Goal: Use online tool/utility: Utilize a website feature to perform a specific function

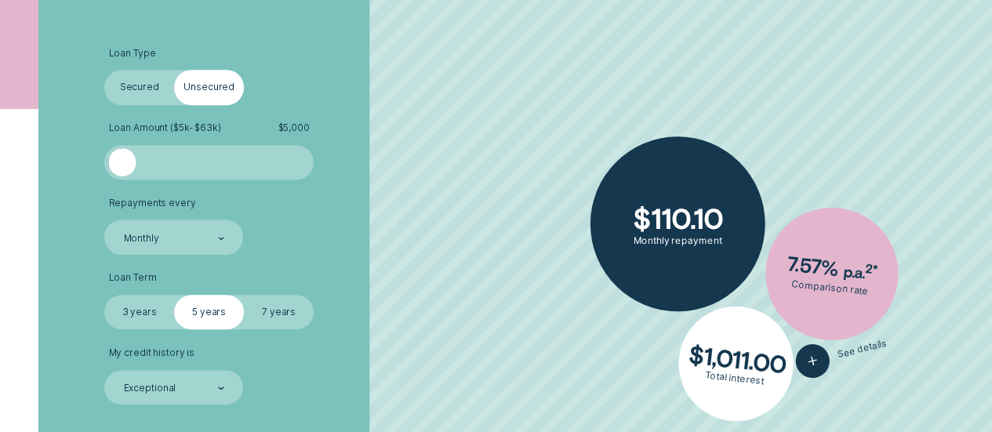
scroll to position [394, 0]
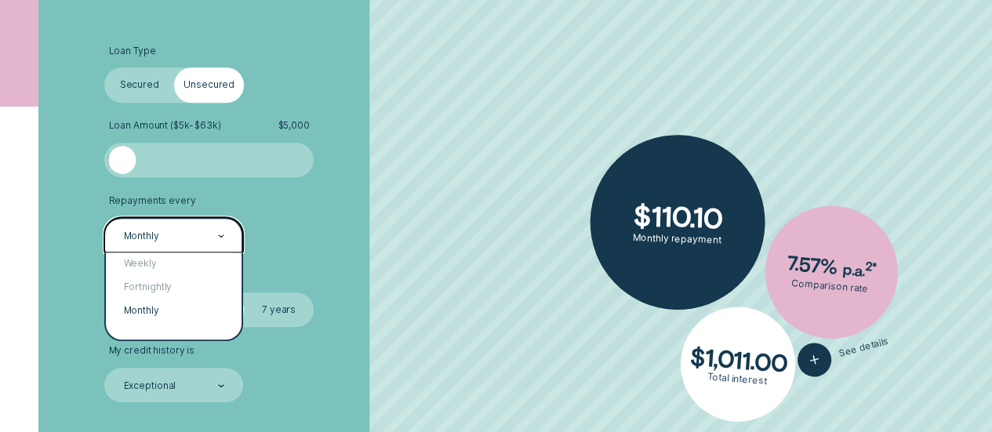
click at [340, 240] on li "Repayments every option Monthly selected, 3 of 3. 3 results available. Use Up a…" at bounding box center [263, 223] width 319 height 57
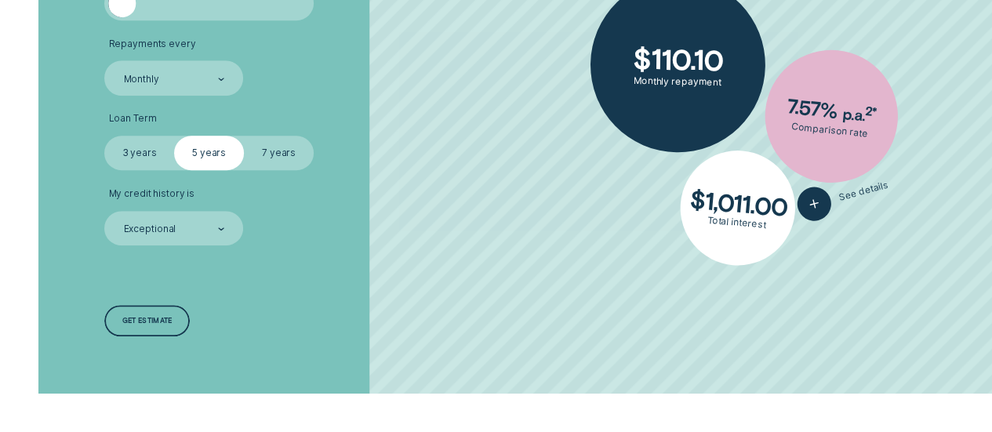
scroll to position [552, 0]
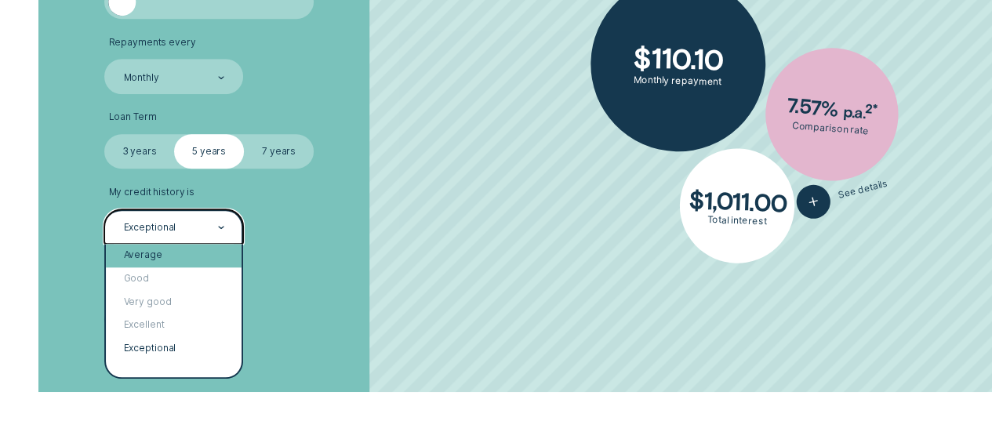
click at [174, 256] on div "Average" at bounding box center [174, 256] width 136 height 24
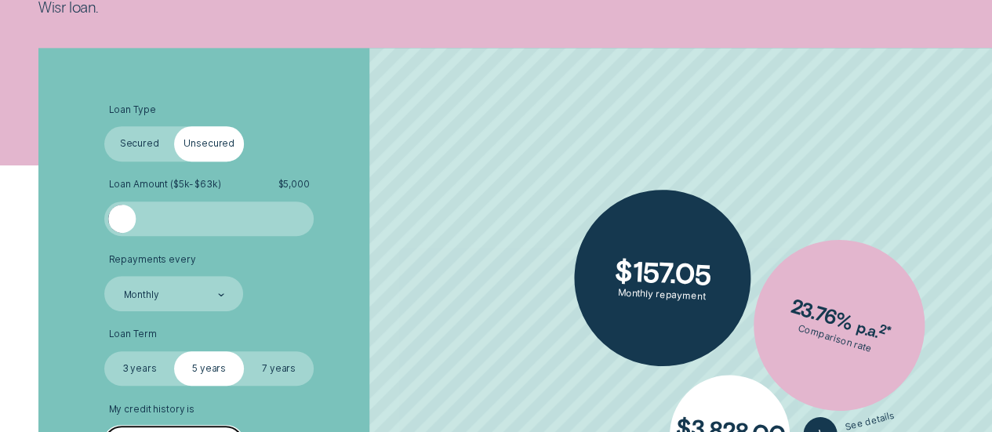
scroll to position [345, 0]
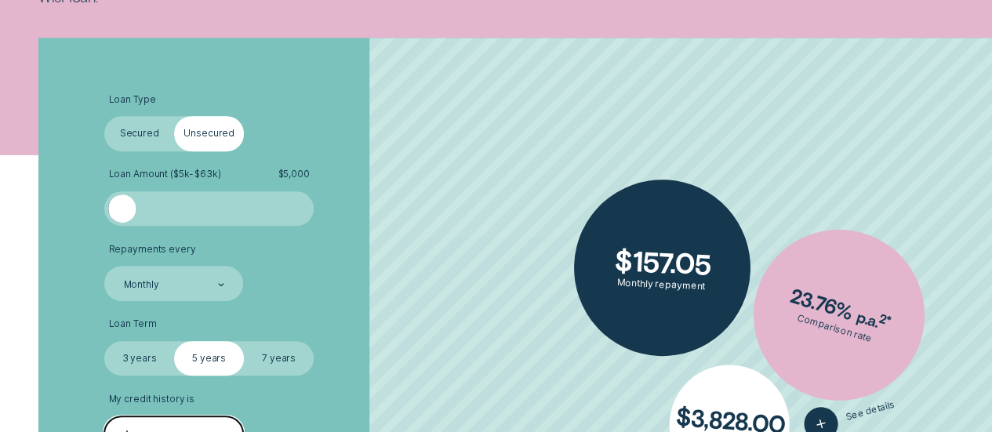
click at [124, 129] on label "Secured" at bounding box center [139, 133] width 70 height 34
click at [104, 116] on input "Secured" at bounding box center [104, 116] width 0 height 0
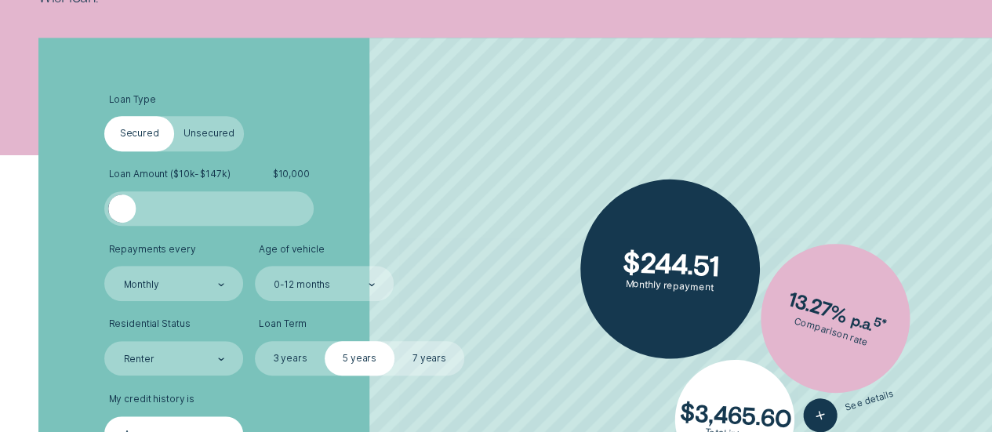
click at [296, 359] on label "3 years" at bounding box center [290, 358] width 70 height 34
click at [255, 341] on input "3 years" at bounding box center [255, 341] width 0 height 0
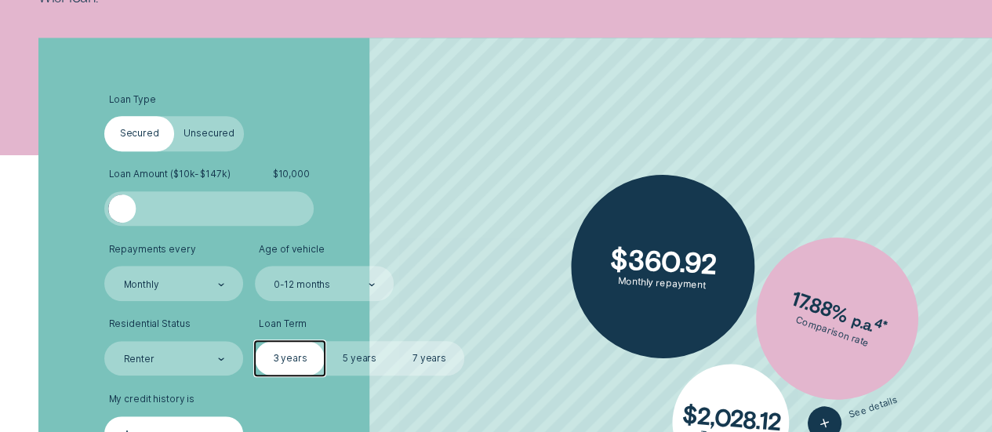
click at [339, 361] on label "5 years" at bounding box center [360, 358] width 70 height 34
click at [325, 341] on input "5 years" at bounding box center [325, 341] width 0 height 0
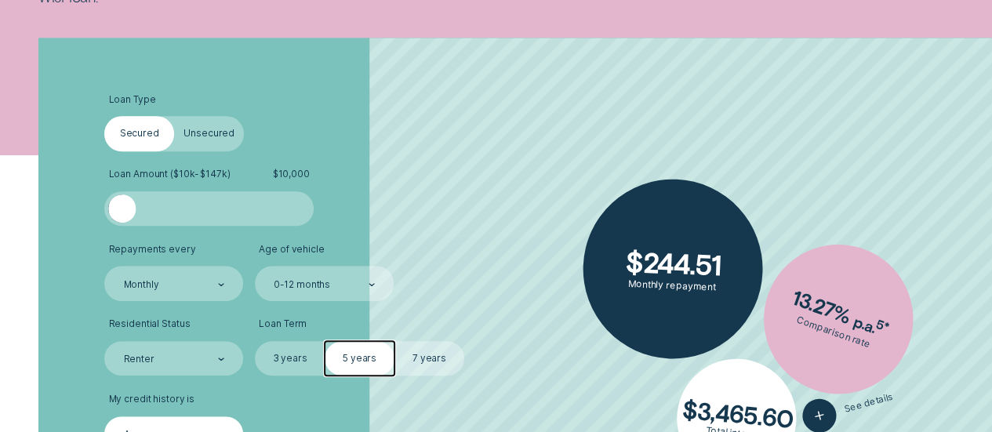
click at [432, 366] on label "7 years" at bounding box center [429, 358] width 70 height 34
click at [394, 341] on input "7 years" at bounding box center [394, 341] width 0 height 0
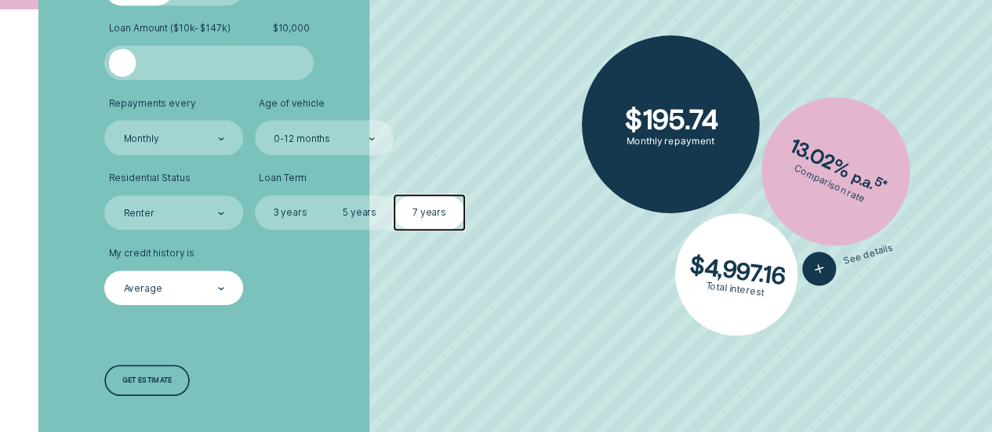
scroll to position [499, 0]
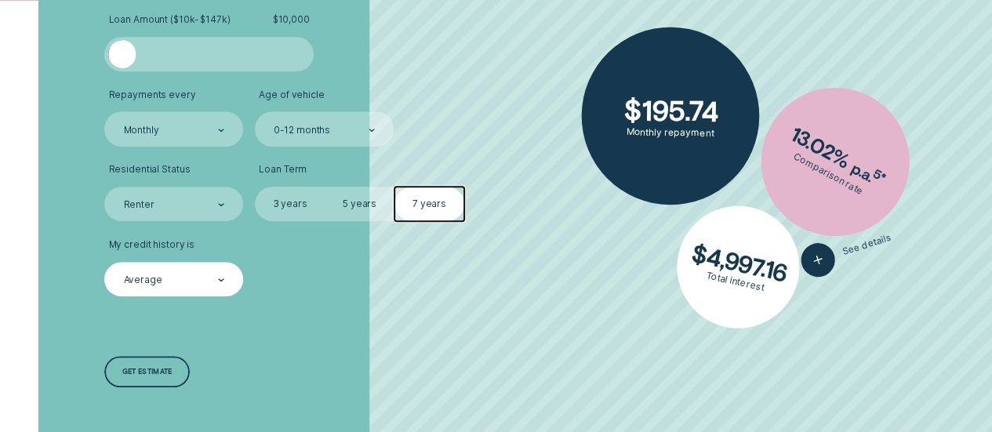
click at [158, 370] on div "Get estimate" at bounding box center [147, 373] width 50 height 6
